Goal: Download file/media

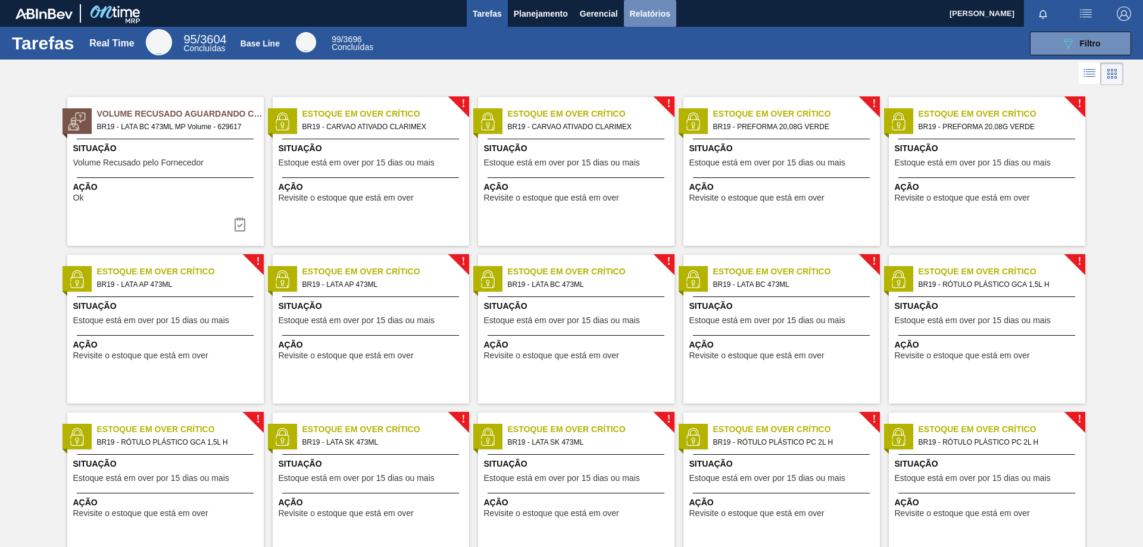
click at [637, 11] on span "Relatórios" at bounding box center [650, 14] width 40 height 14
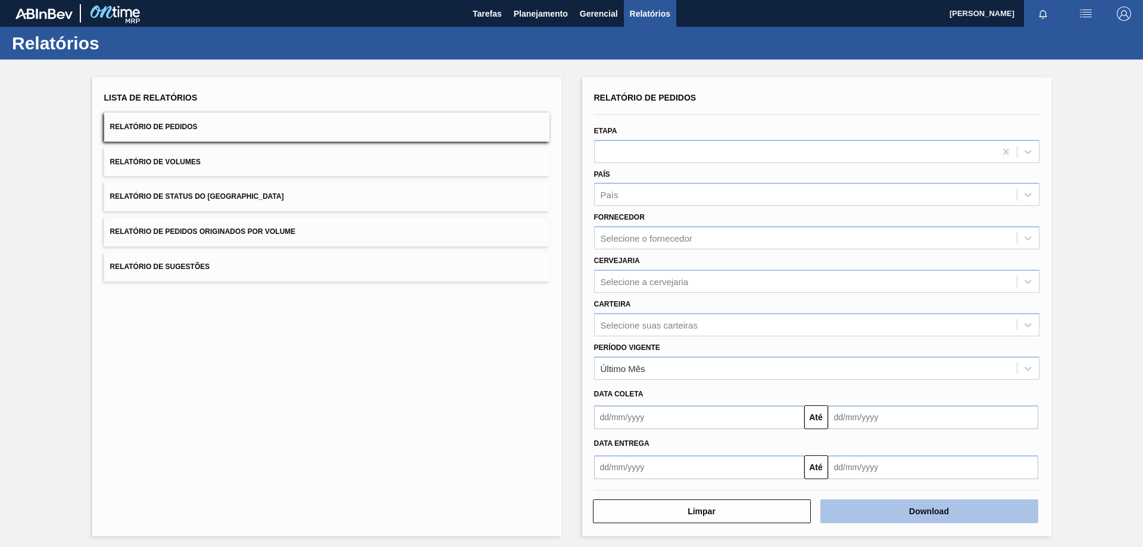
click at [920, 512] on button "Download" at bounding box center [929, 511] width 218 height 24
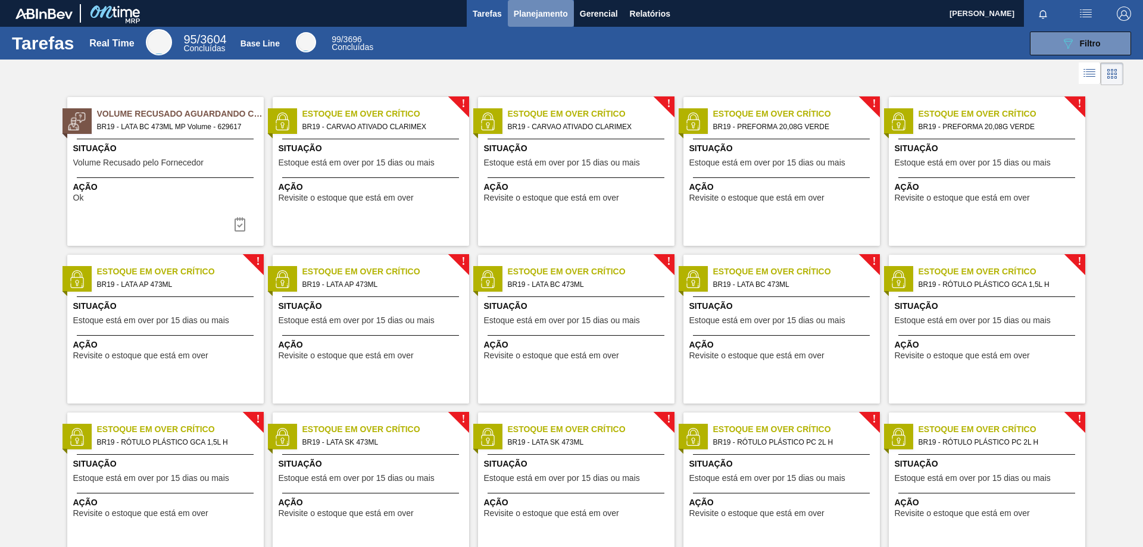
click at [566, 16] on span "Planejamento" at bounding box center [541, 14] width 54 height 14
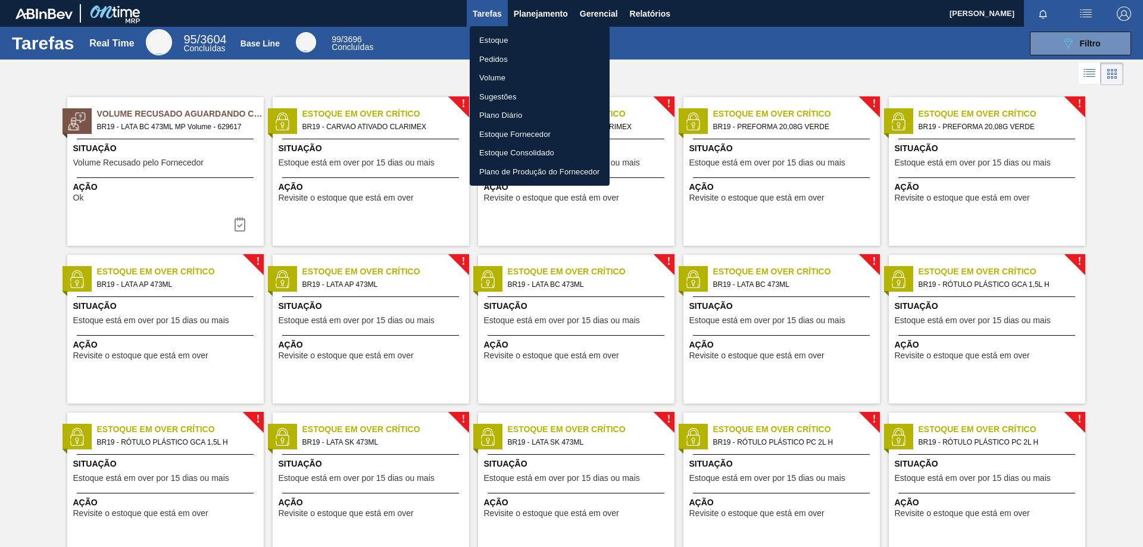
click at [667, 15] on div at bounding box center [571, 273] width 1143 height 547
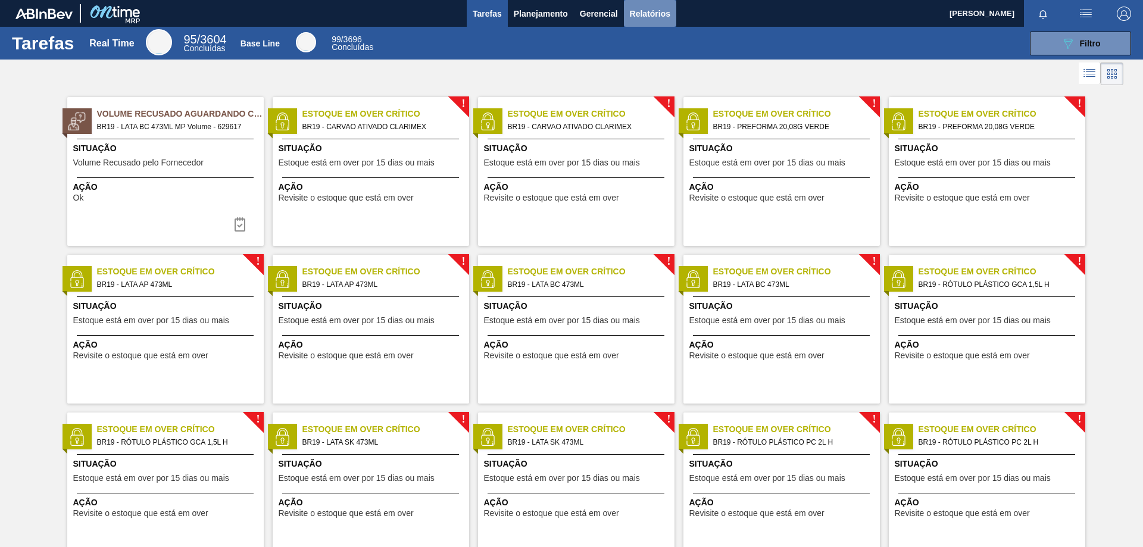
click at [660, 14] on span "Relatórios" at bounding box center [650, 14] width 40 height 14
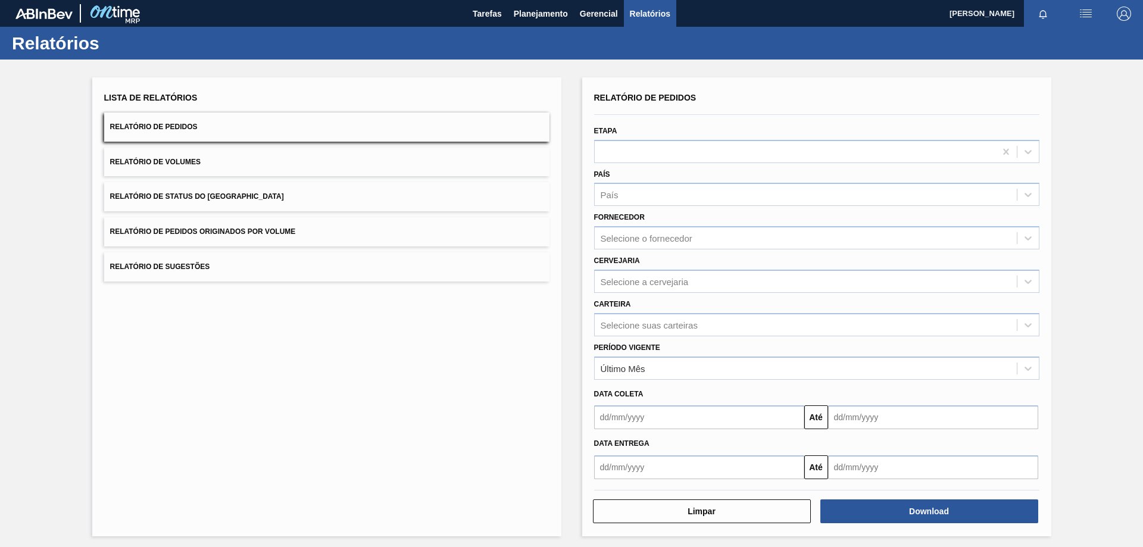
click at [186, 161] on span "Relatório de Volumes" at bounding box center [155, 162] width 90 height 8
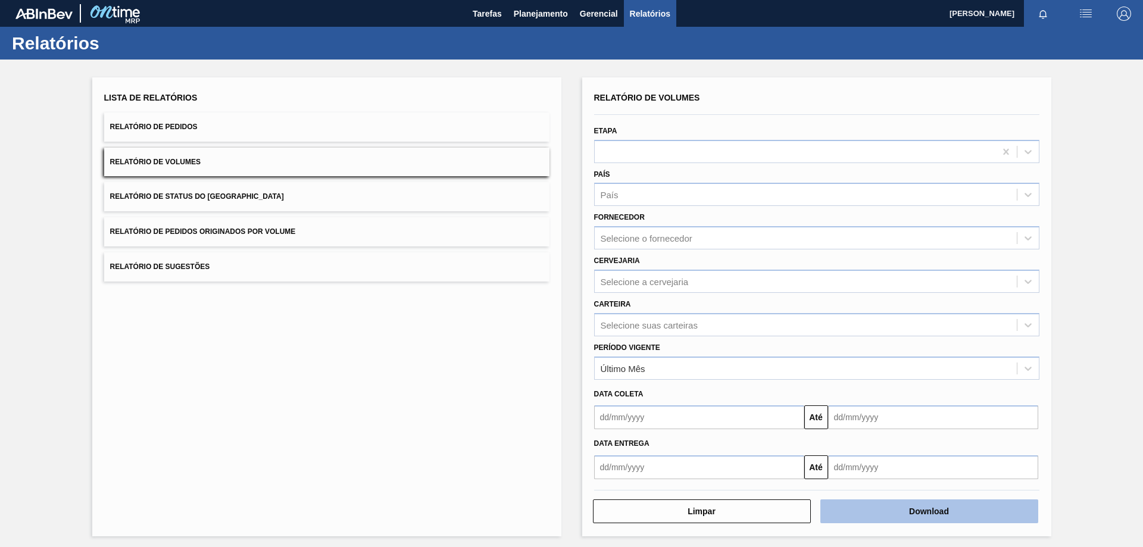
click at [883, 513] on button "Download" at bounding box center [929, 511] width 218 height 24
